Goal: Navigation & Orientation: Find specific page/section

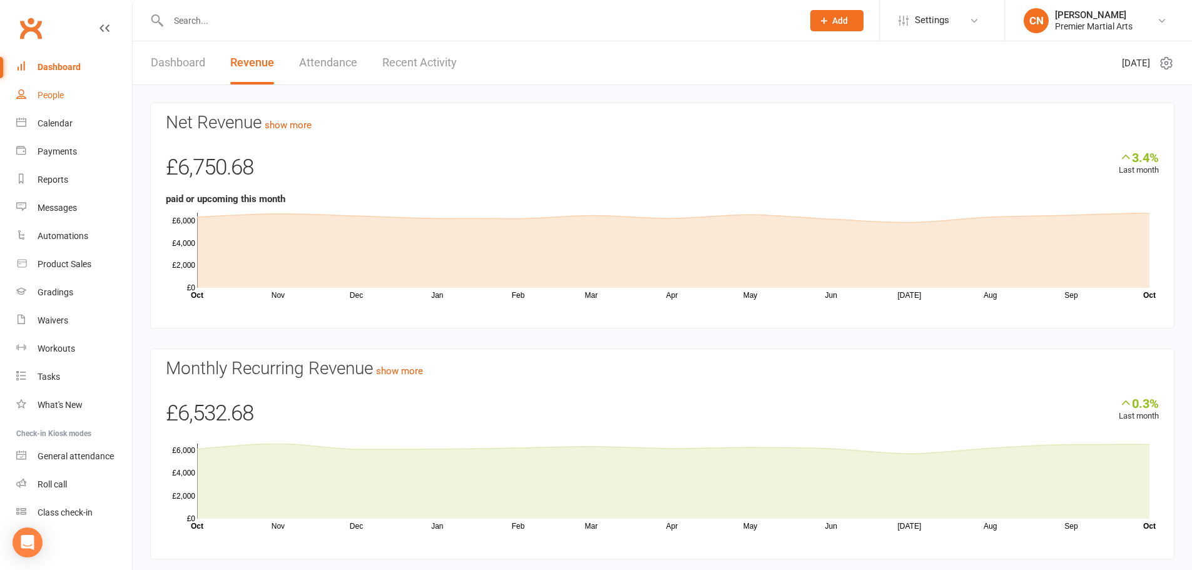
click at [44, 93] on div "People" at bounding box center [51, 95] width 26 height 10
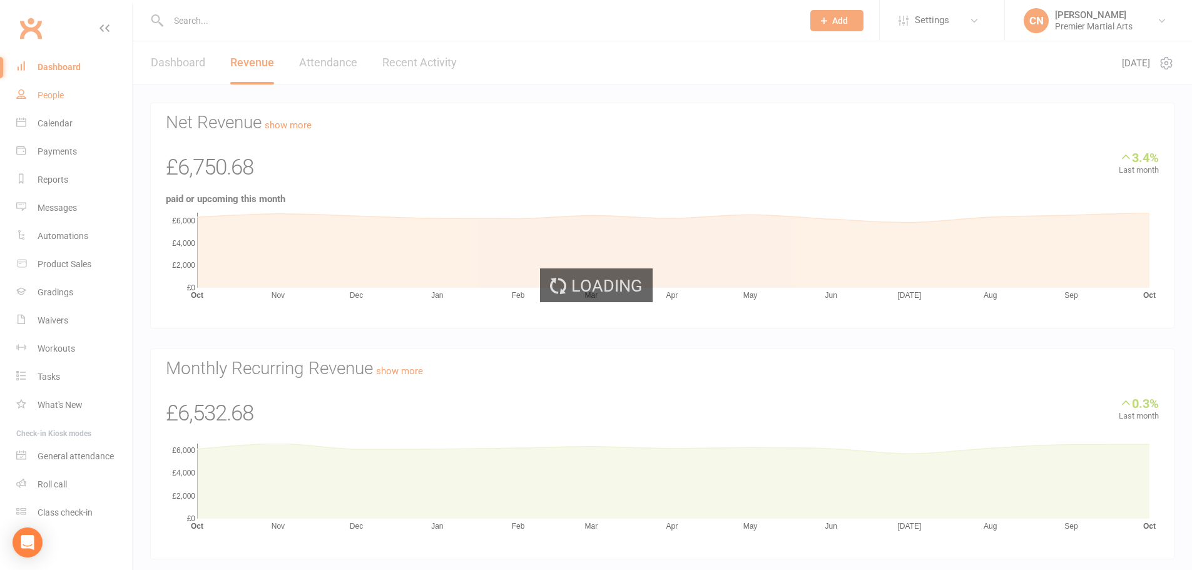
select select "100"
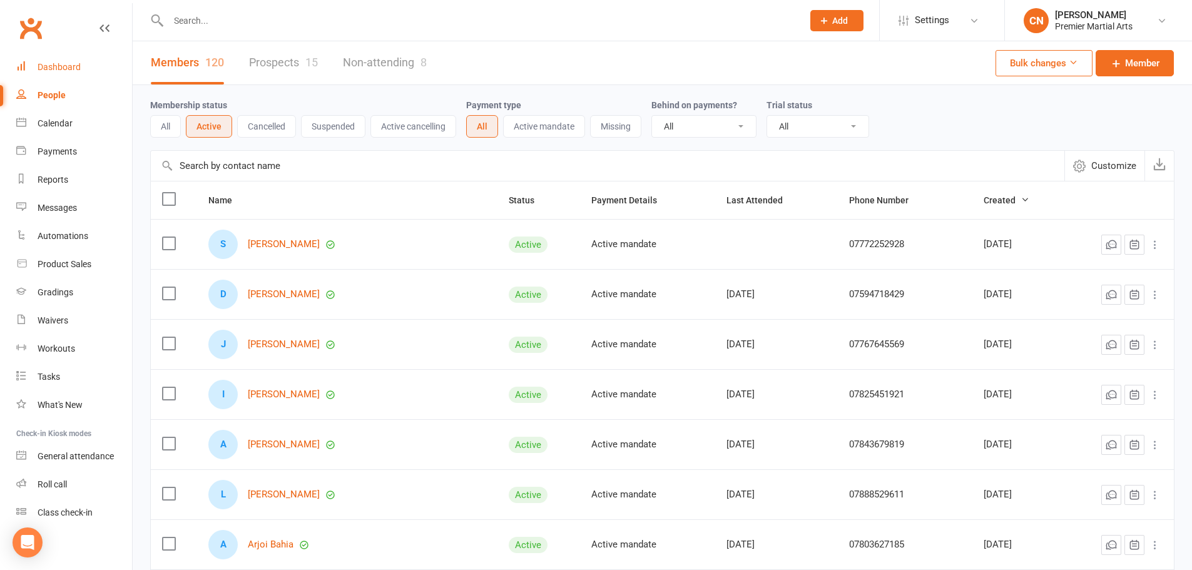
click at [56, 69] on div "Dashboard" at bounding box center [59, 67] width 43 height 10
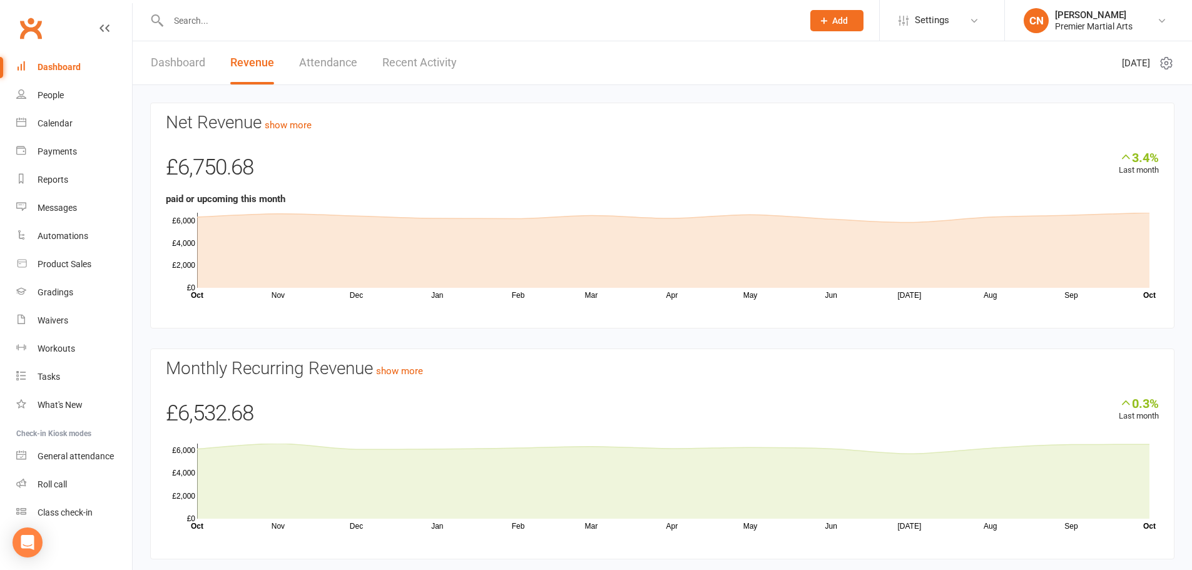
click at [166, 64] on link "Dashboard" at bounding box center [178, 62] width 54 height 43
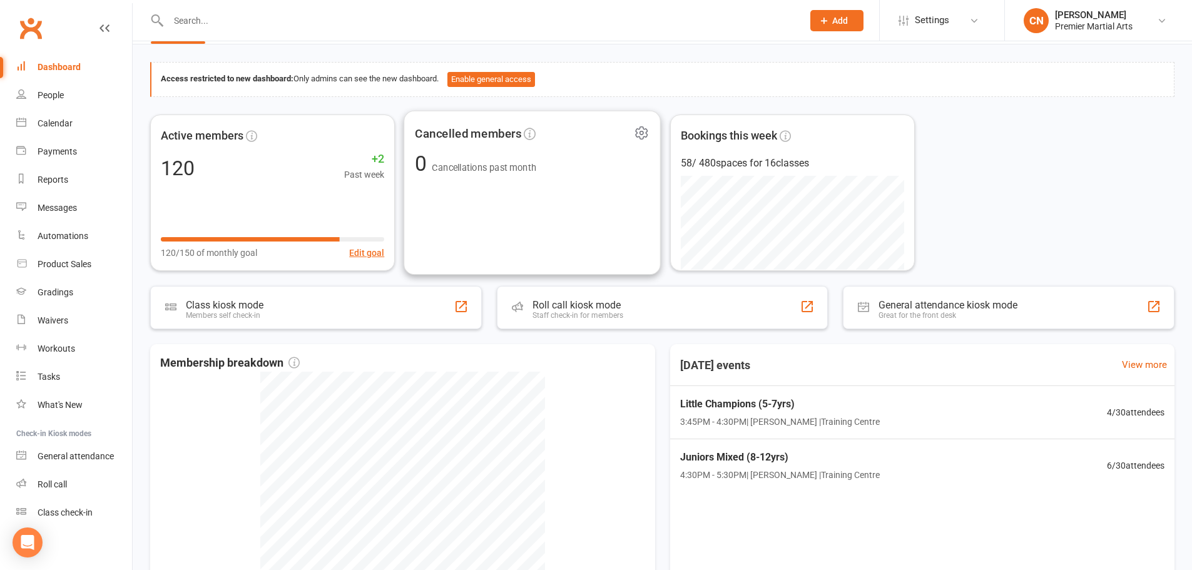
scroll to position [63, 0]
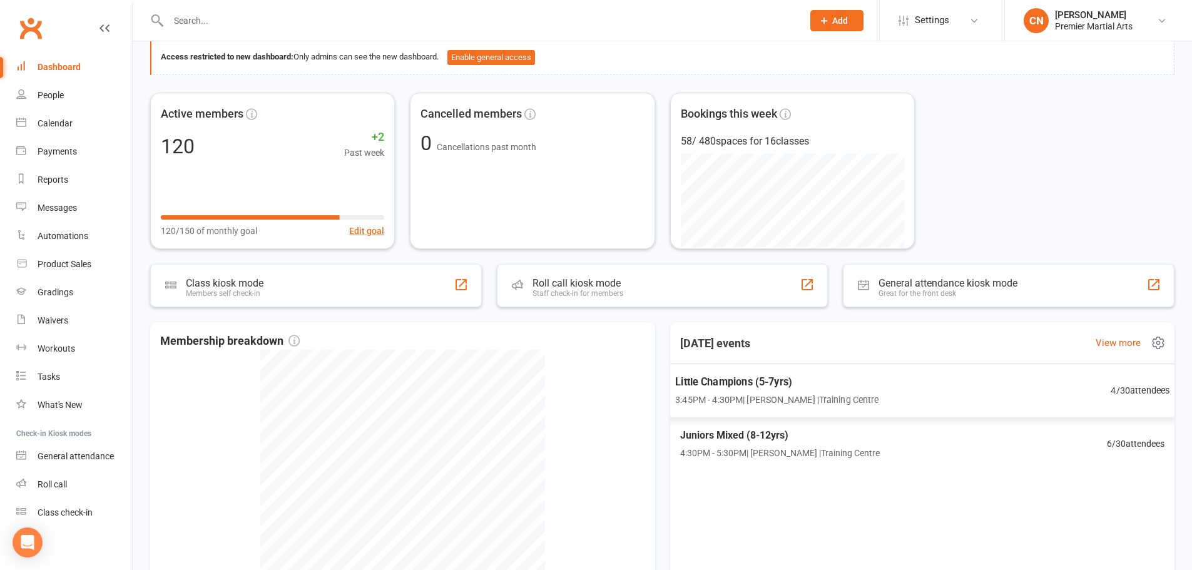
click at [907, 395] on div "Little Champions (5-7yrs) 3:45PM - 4:30PM | [PERSON_NAME] | Training Centre 4 /…" at bounding box center [921, 391] width 525 height 54
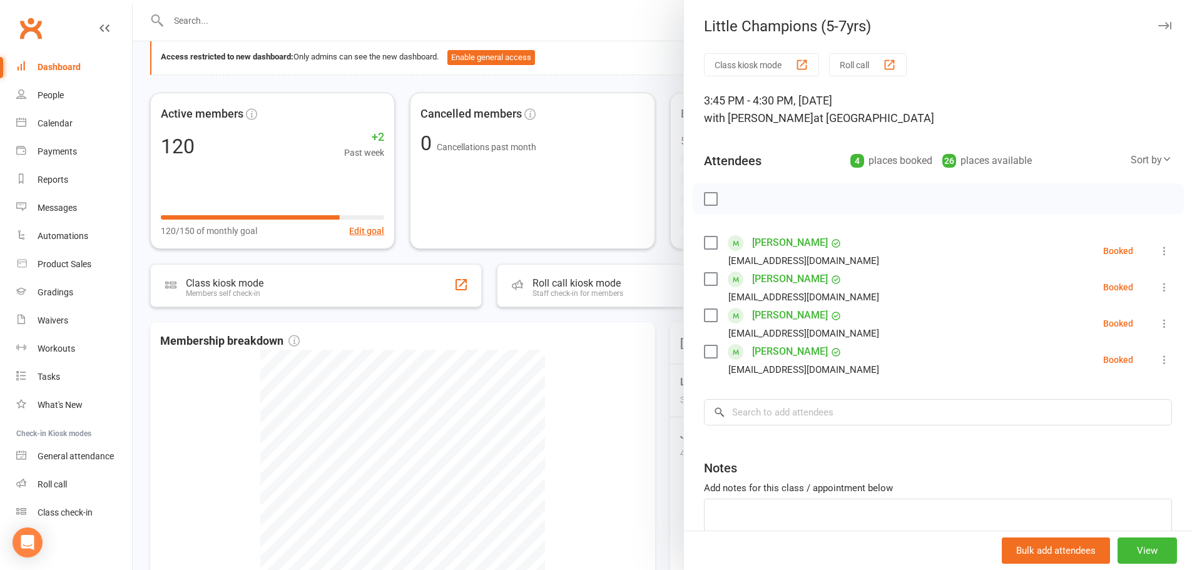
click at [663, 366] on div at bounding box center [662, 285] width 1059 height 570
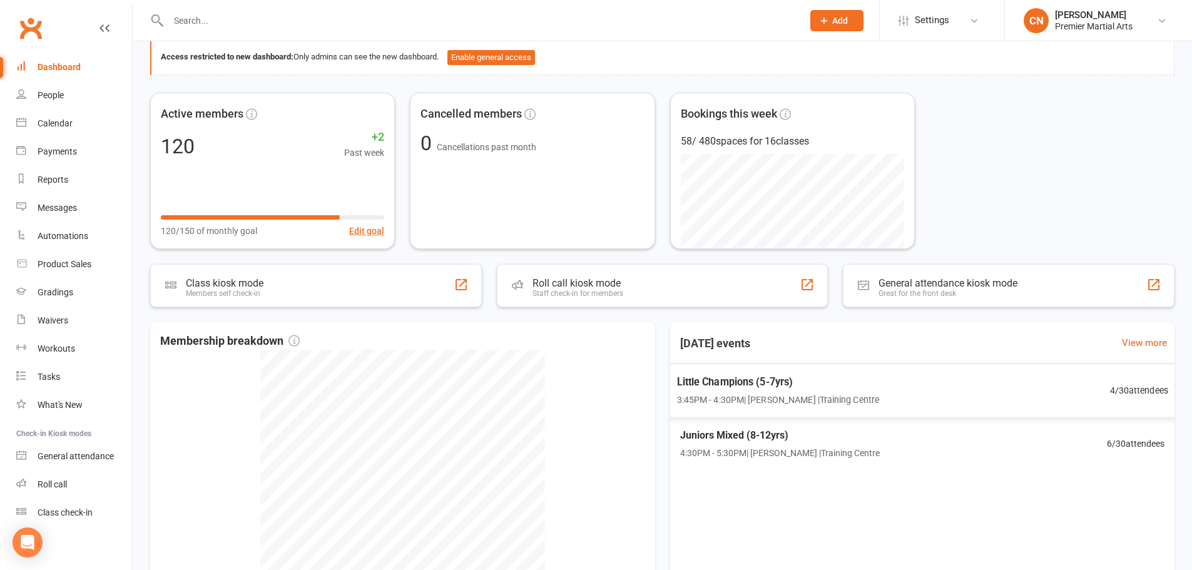
click at [737, 391] on div "Little Champions (5-7yrs) 3:45PM - 4:30PM | Craig Nixon | Training Centre" at bounding box center [777, 390] width 202 height 33
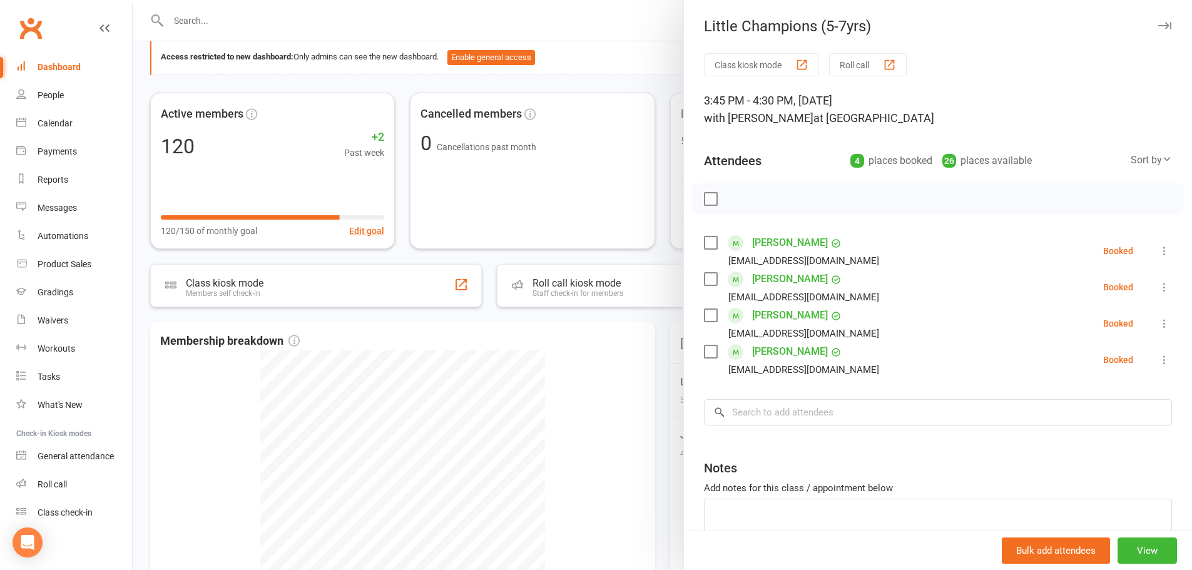
click at [664, 377] on div at bounding box center [662, 285] width 1059 height 570
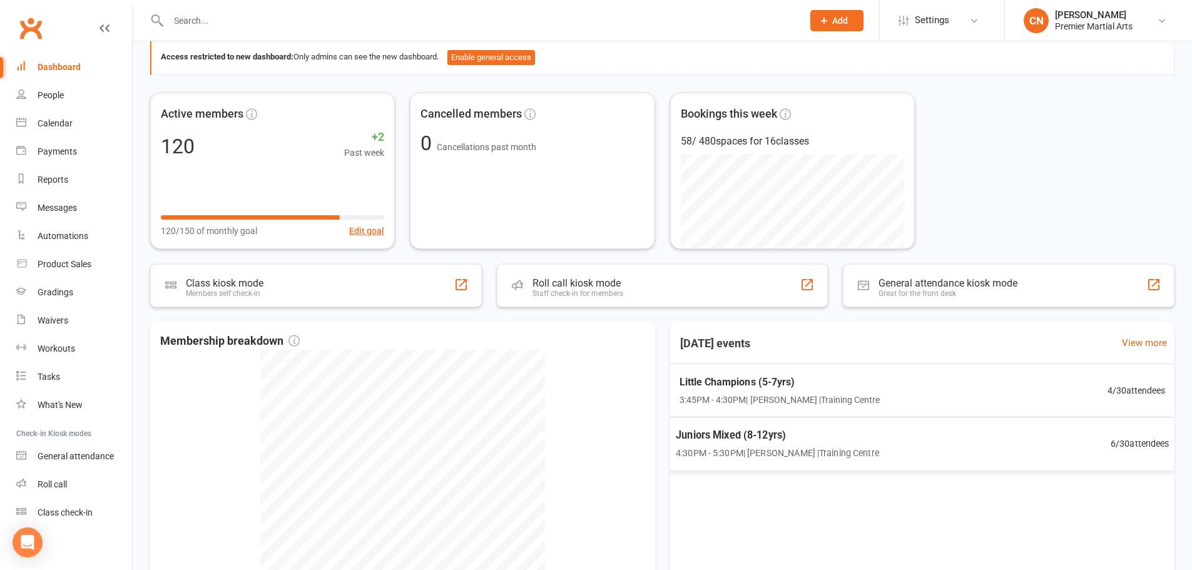
click at [786, 449] on span "4:30PM - 5:30PM | Craig Nixon | Training Centre" at bounding box center [777, 453] width 203 height 14
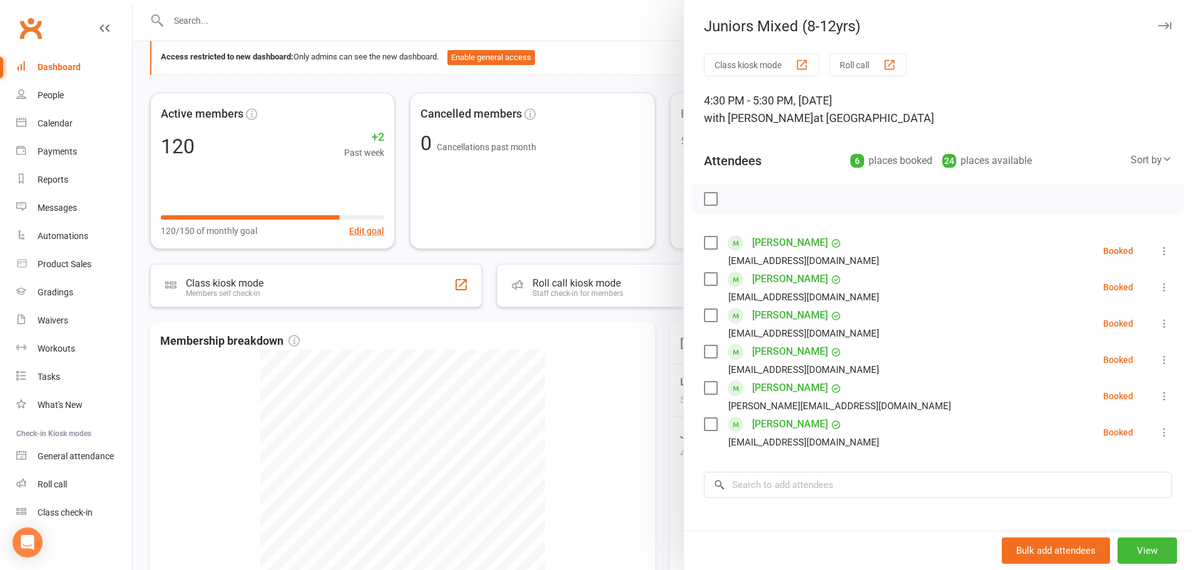
click at [659, 410] on div at bounding box center [662, 285] width 1059 height 570
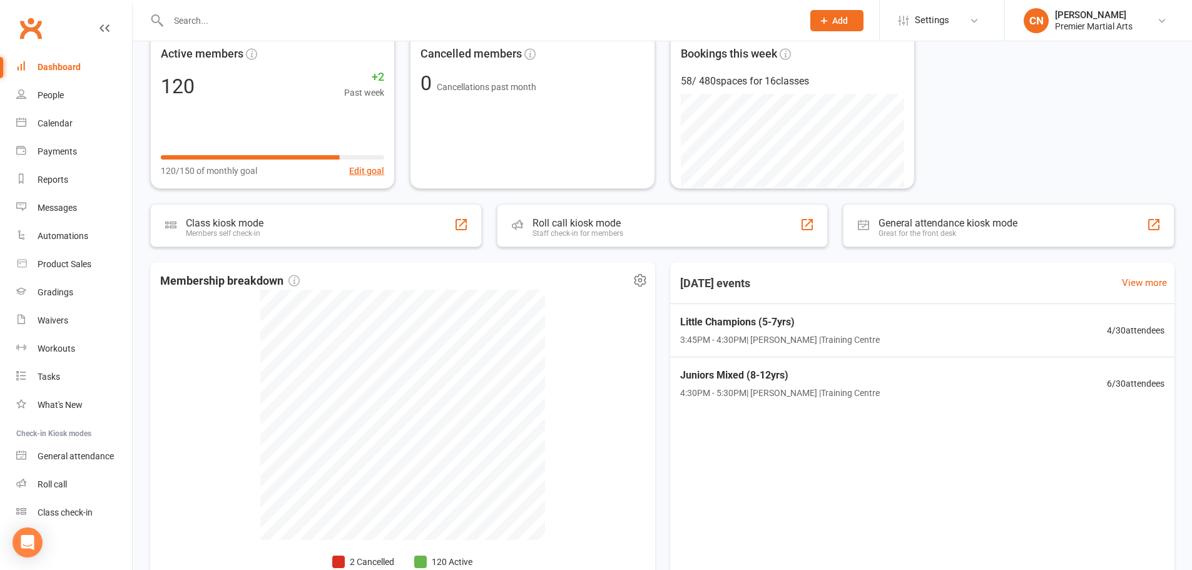
scroll to position [0, 0]
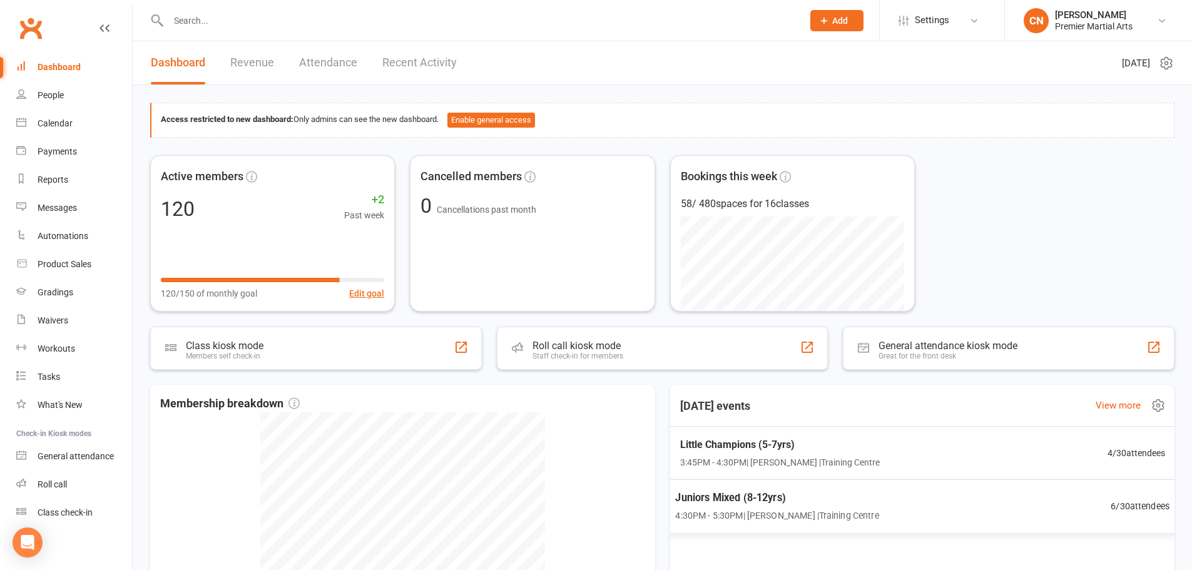
click at [728, 514] on span "4:30PM - 5:30PM | Craig Nixon | Training Centre" at bounding box center [776, 516] width 203 height 14
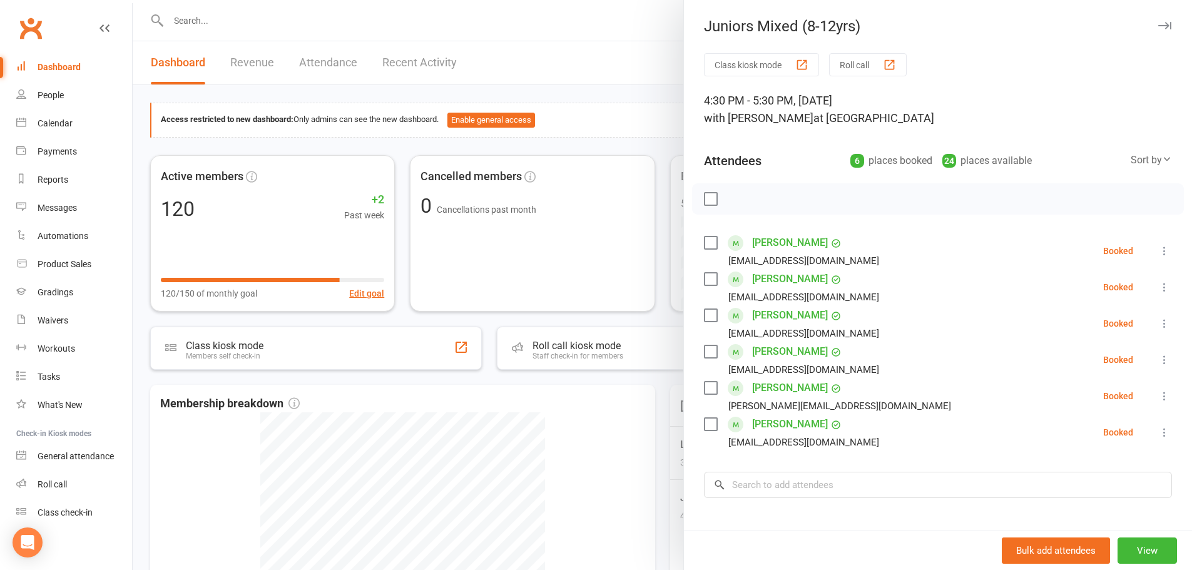
click at [662, 321] on div at bounding box center [662, 285] width 1059 height 570
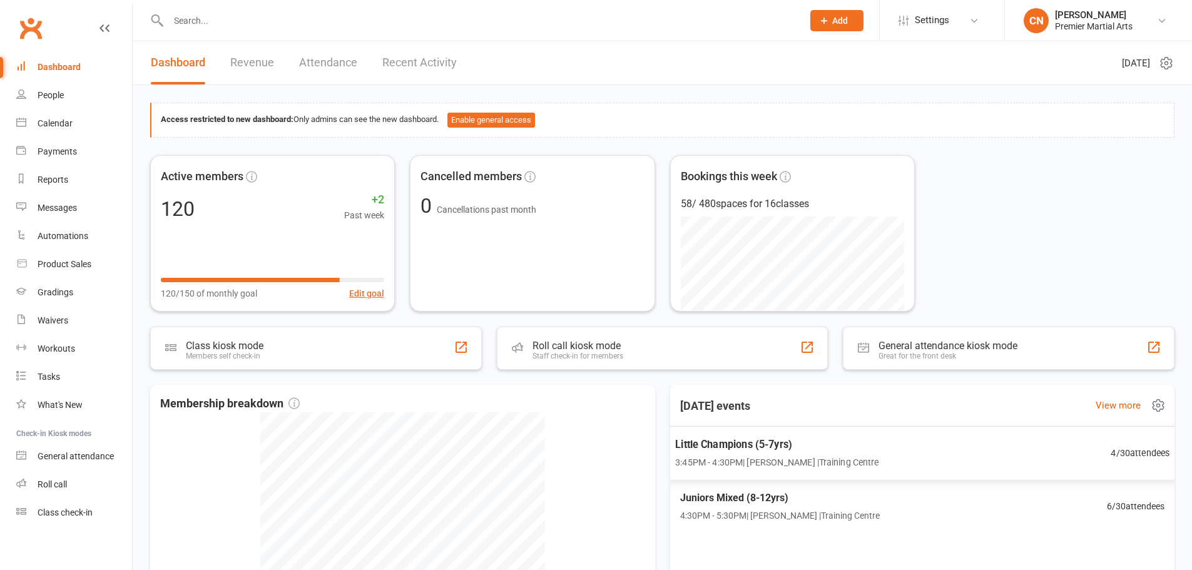
click at [902, 452] on div "Little Champions (5-7yrs) 3:45PM - 4:30PM | [PERSON_NAME] | Training Centre 4 /…" at bounding box center [921, 453] width 525 height 54
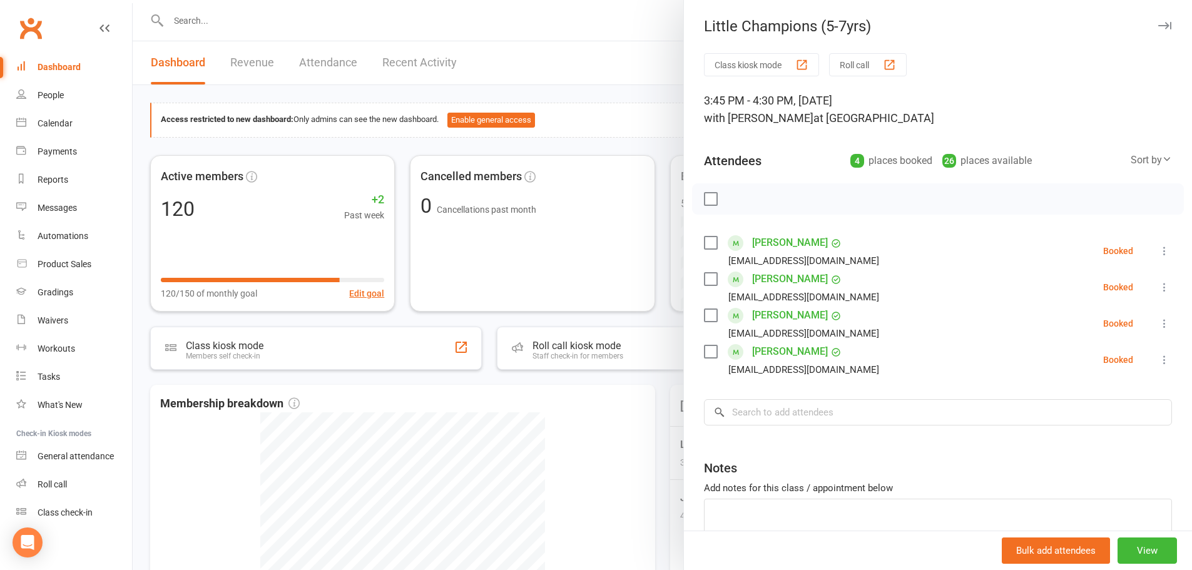
click at [634, 120] on div at bounding box center [662, 285] width 1059 height 570
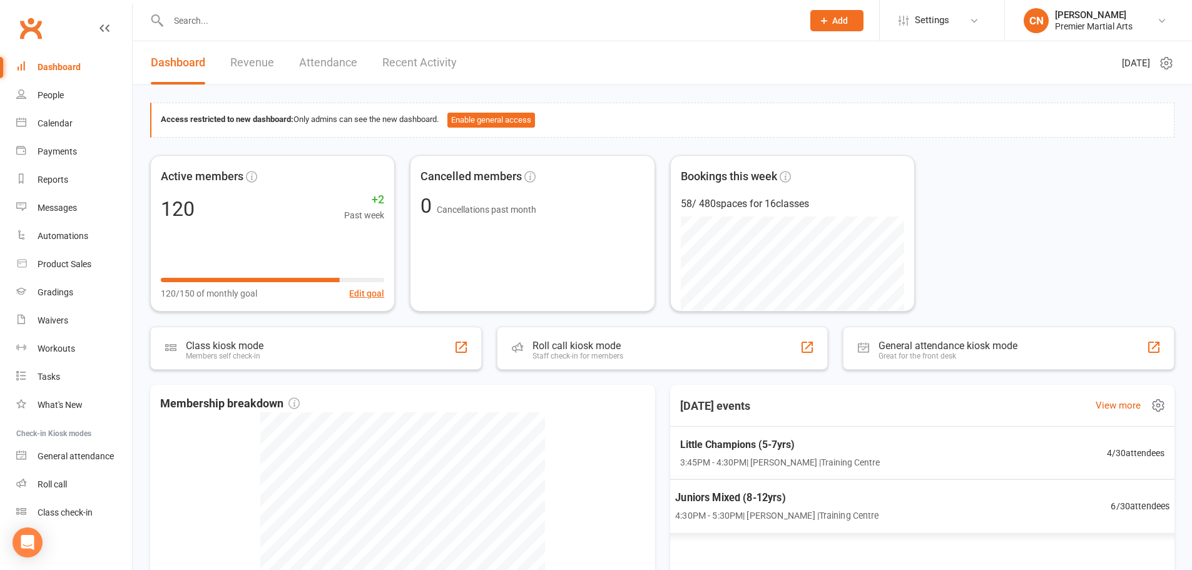
click at [821, 506] on span "Juniors Mixed (8-12yrs)" at bounding box center [776, 498] width 203 height 16
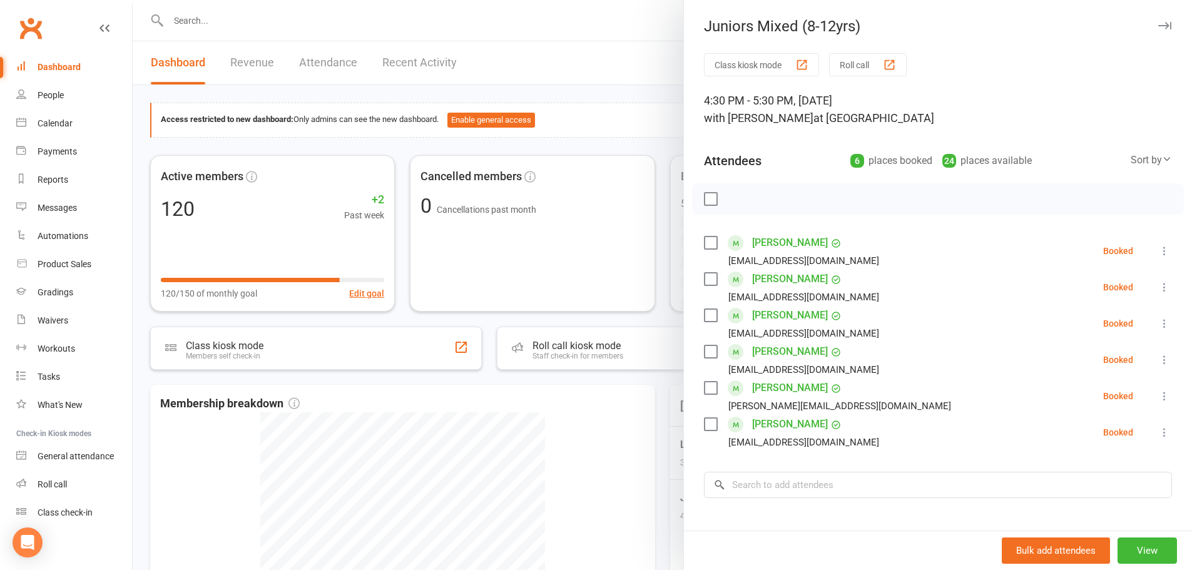
click at [648, 91] on div at bounding box center [662, 285] width 1059 height 570
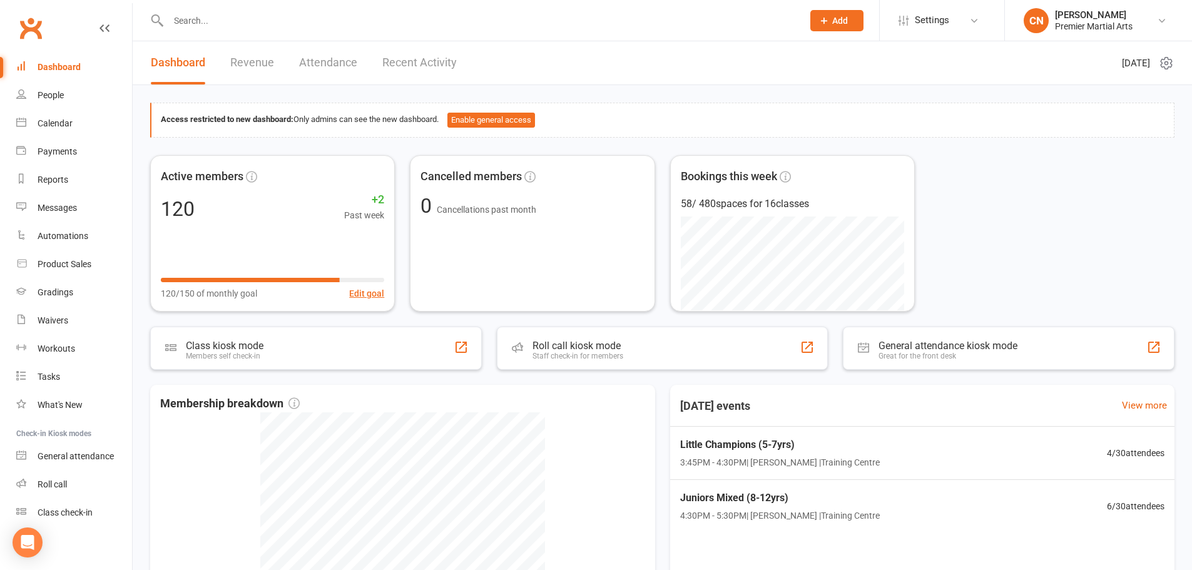
click at [727, 53] on header "Dashboard Revenue Attendance Recent Activity [DATE]" at bounding box center [662, 63] width 1059 height 44
